Goal: Information Seeking & Learning: Find specific fact

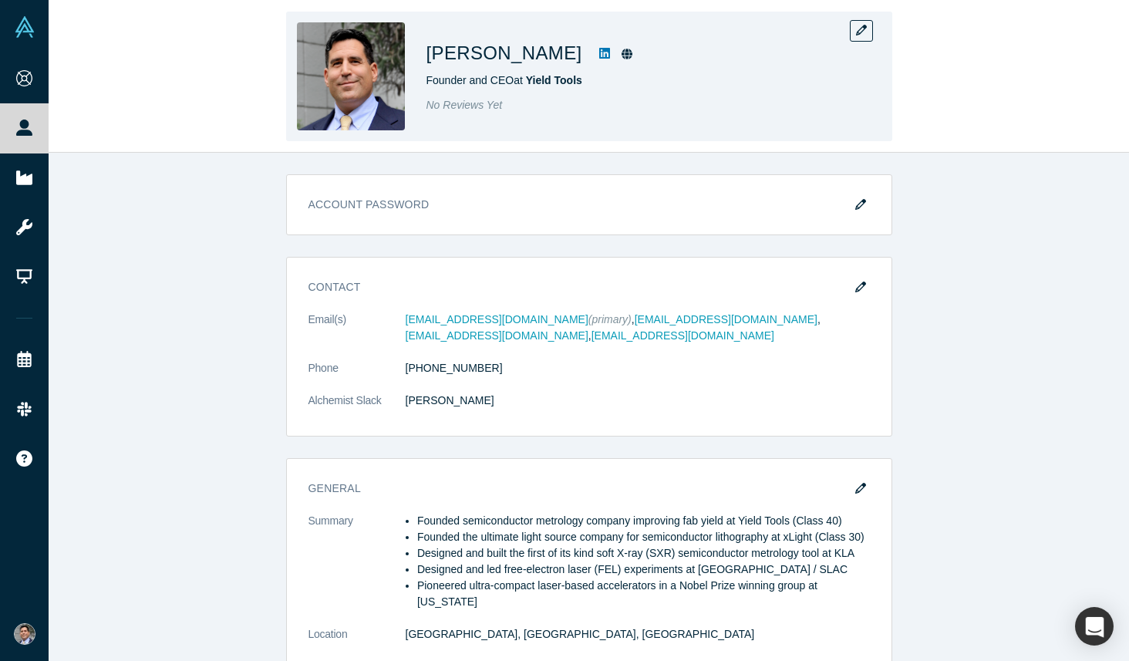
scroll to position [987, 0]
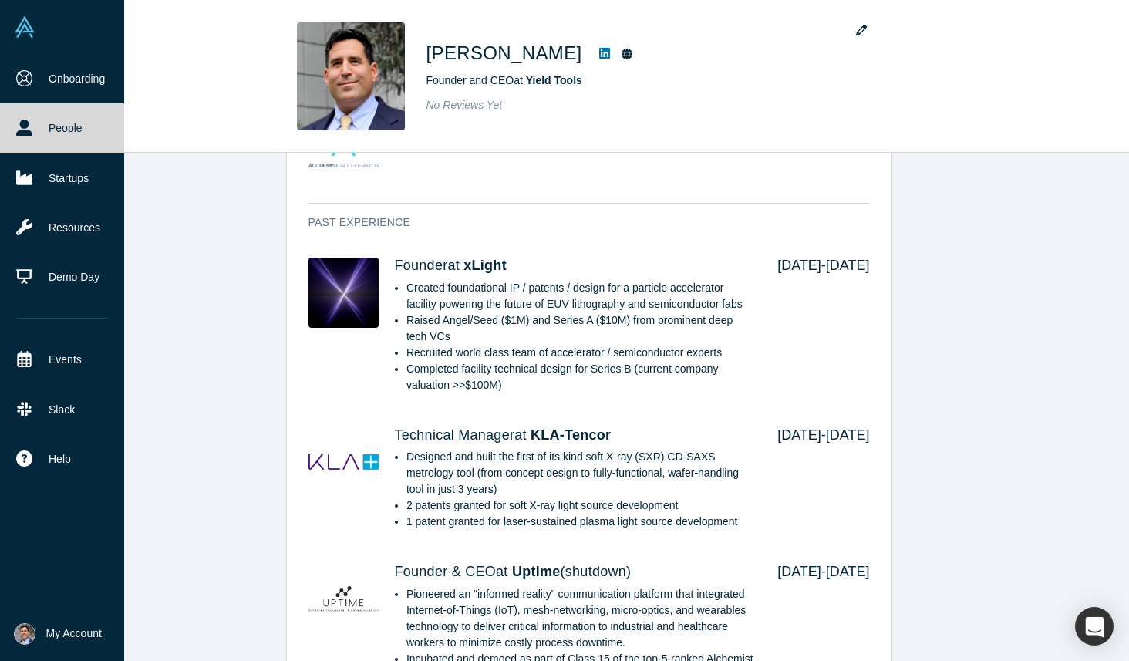
click at [78, 116] on link "People" at bounding box center [62, 127] width 124 height 49
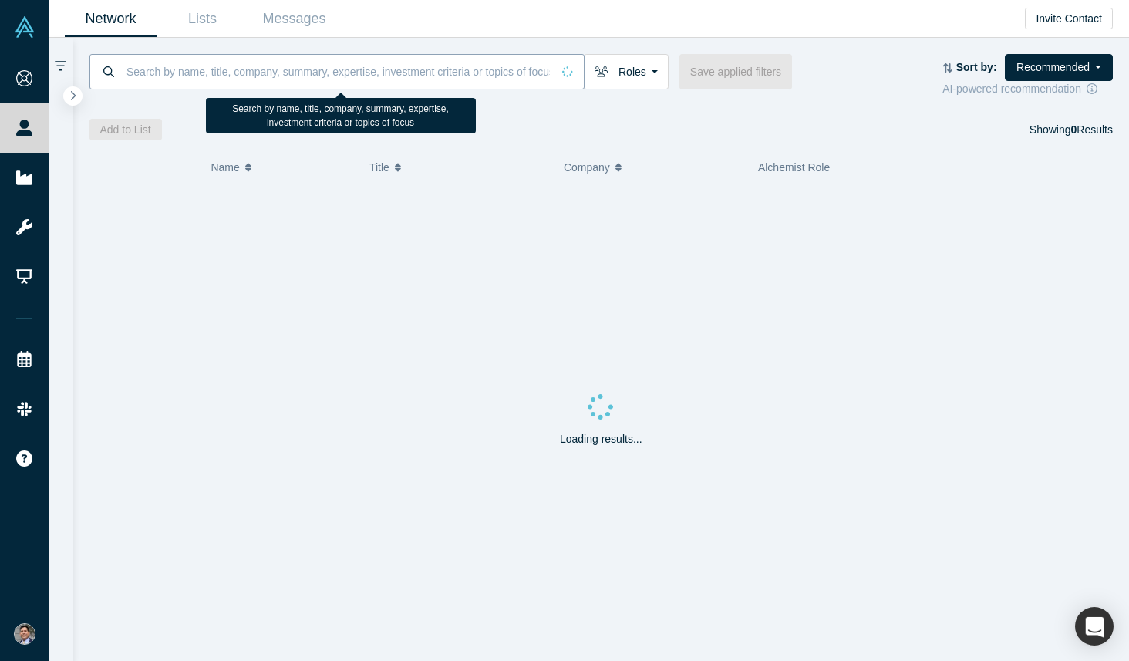
click at [425, 74] on input at bounding box center [338, 71] width 427 height 36
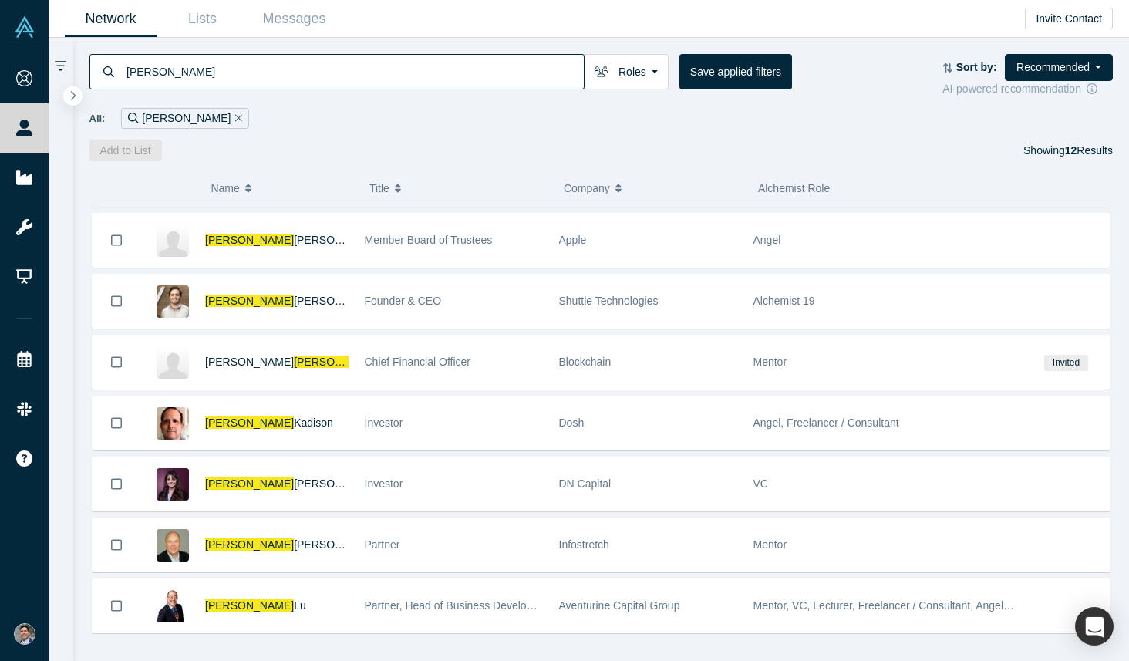
scroll to position [312, 0]
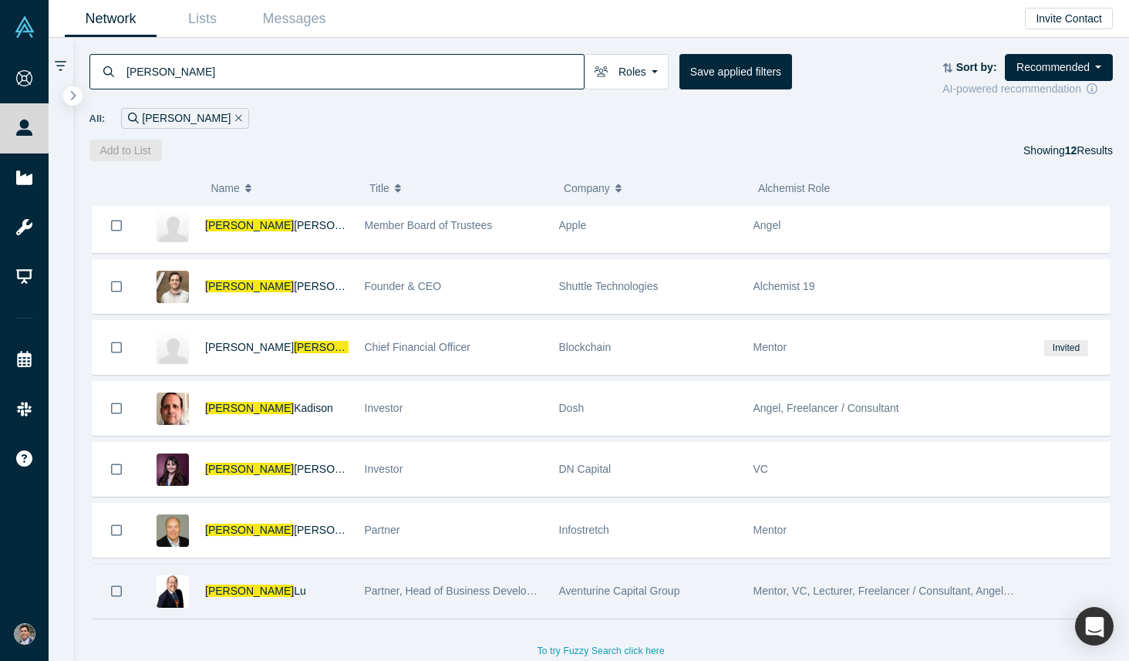
type input "[PERSON_NAME]"
click at [386, 593] on span "Partner, Head of Business Development at Aventurine Capital Group - IP Capital …" at bounding box center [842, 591] width 954 height 12
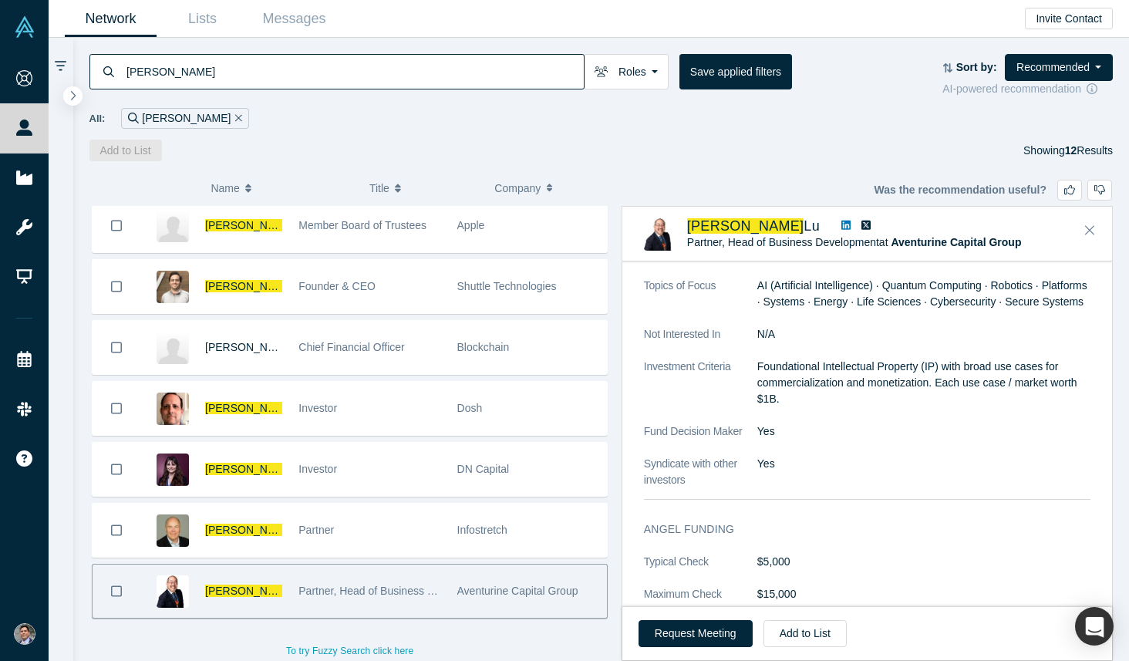
scroll to position [424, 0]
